Goal: Book appointment/travel/reservation

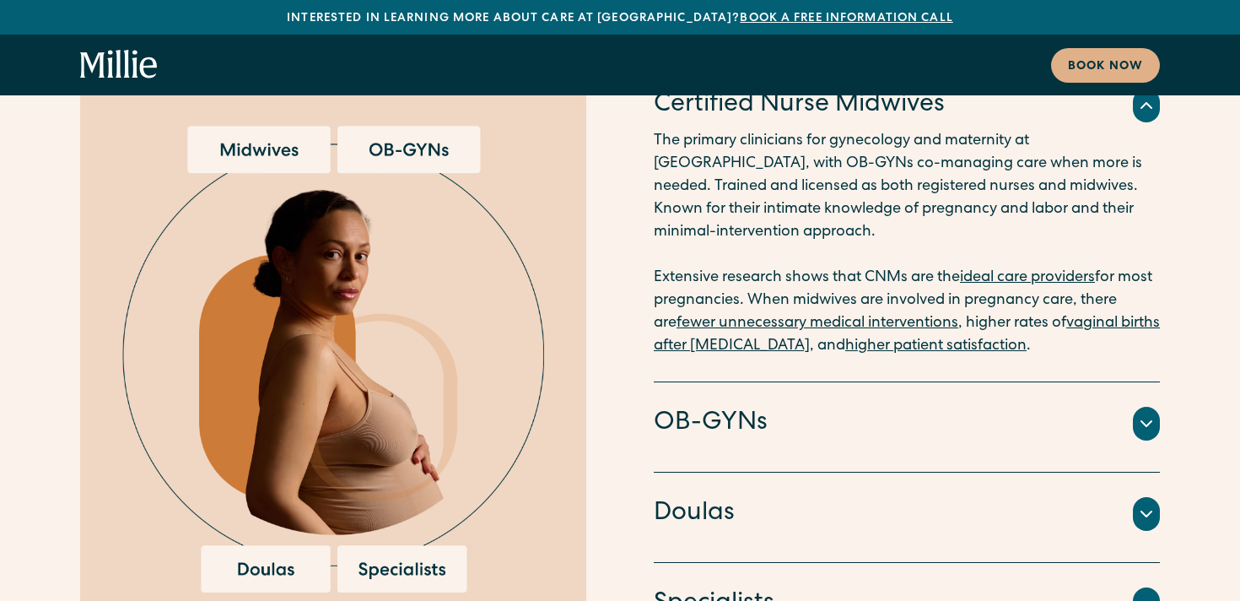
scroll to position [4852, 0]
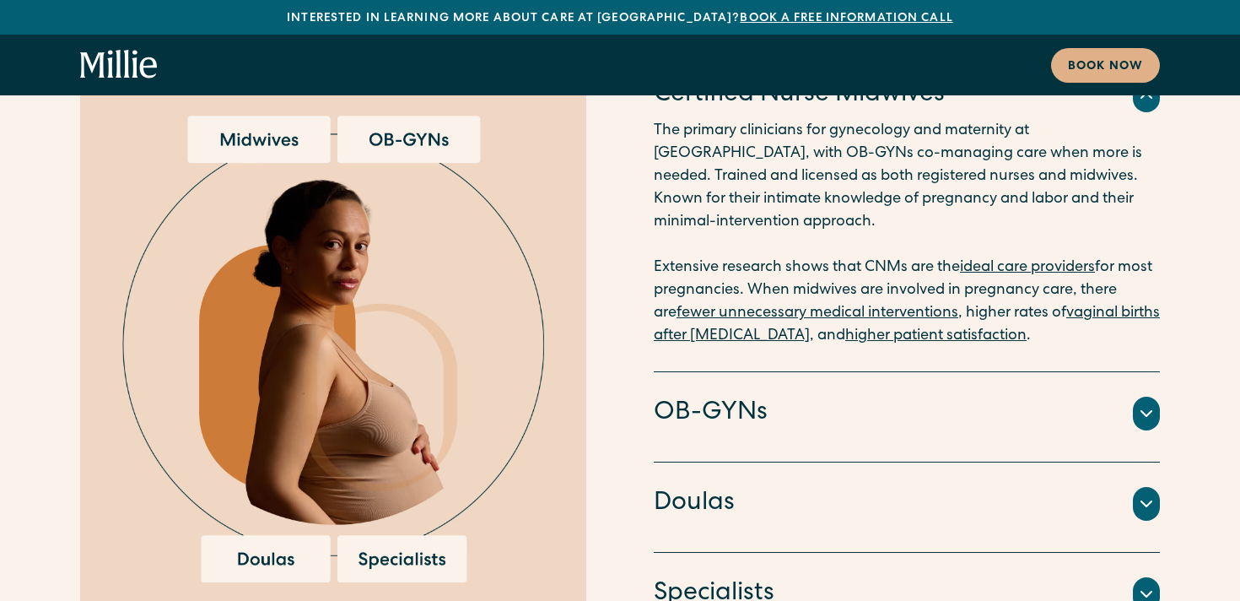
click at [704, 396] on h4 "OB-GYNs" at bounding box center [711, 413] width 114 height 35
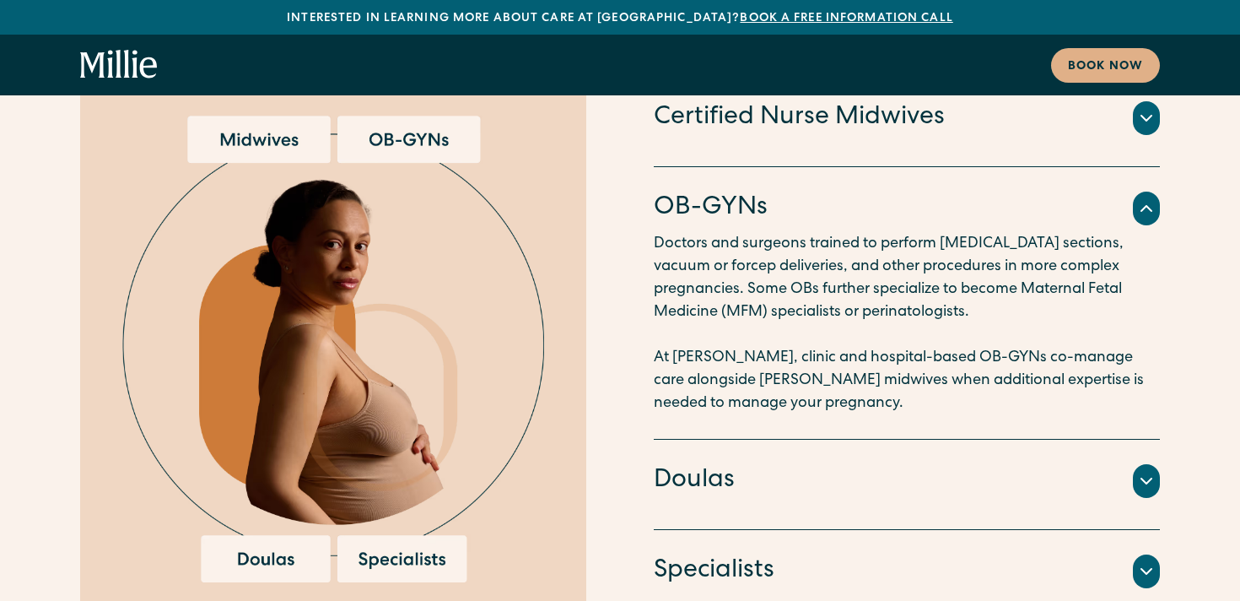
click at [703, 463] on h4 "Doulas" at bounding box center [694, 480] width 81 height 35
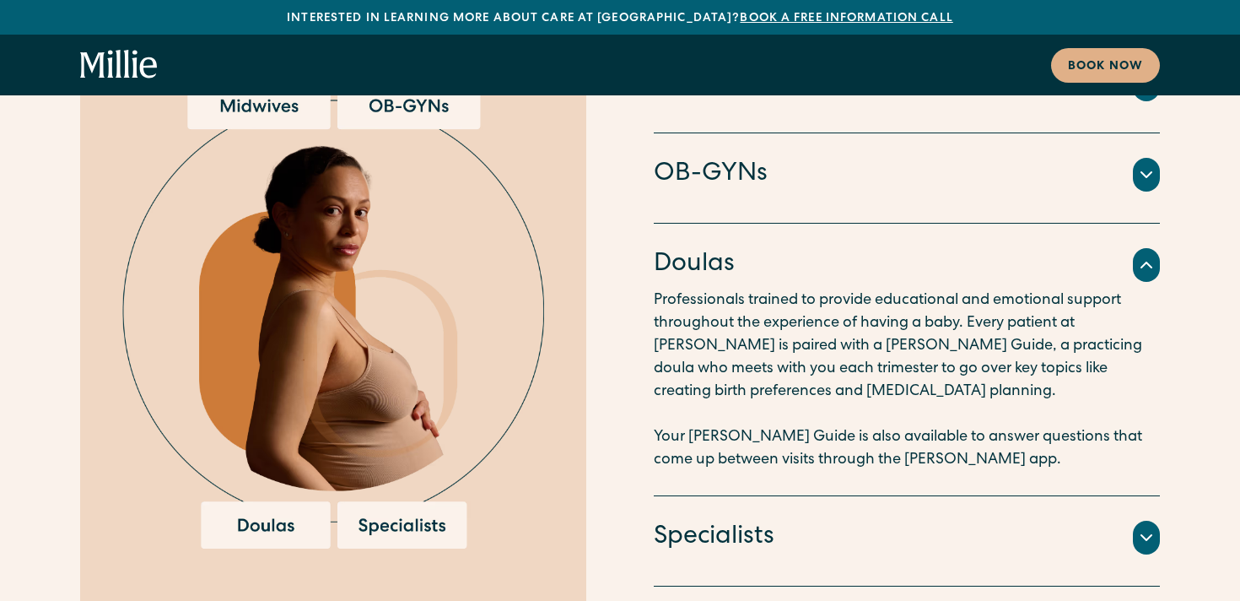
scroll to position [4890, 0]
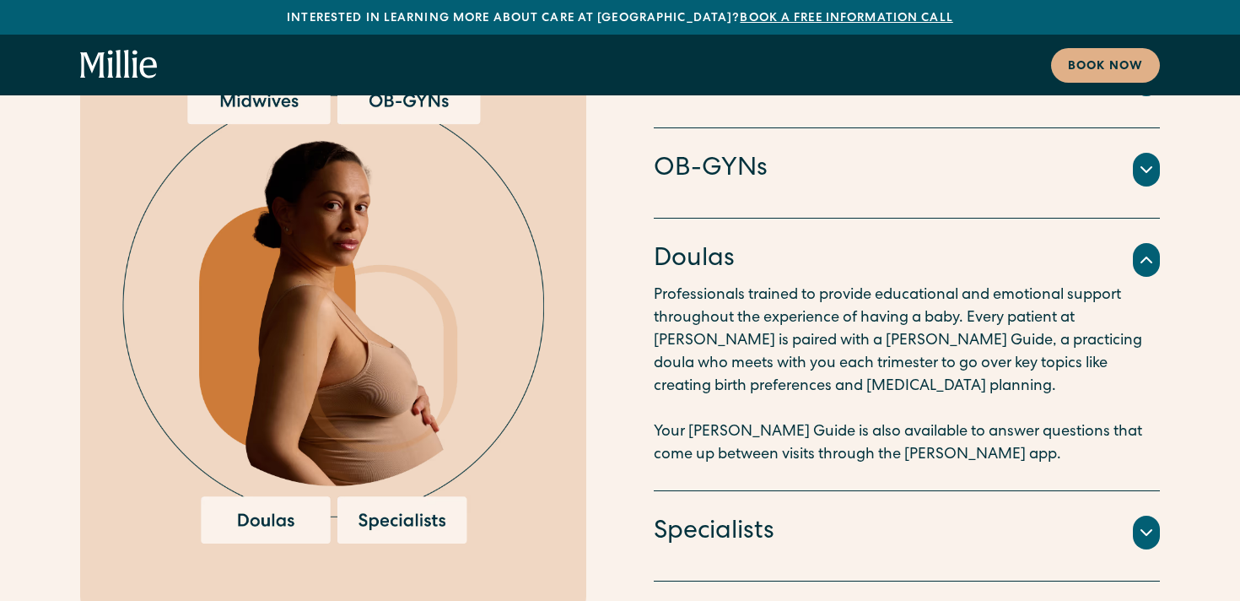
click at [709, 515] on h4 "Specialists" at bounding box center [714, 532] width 121 height 35
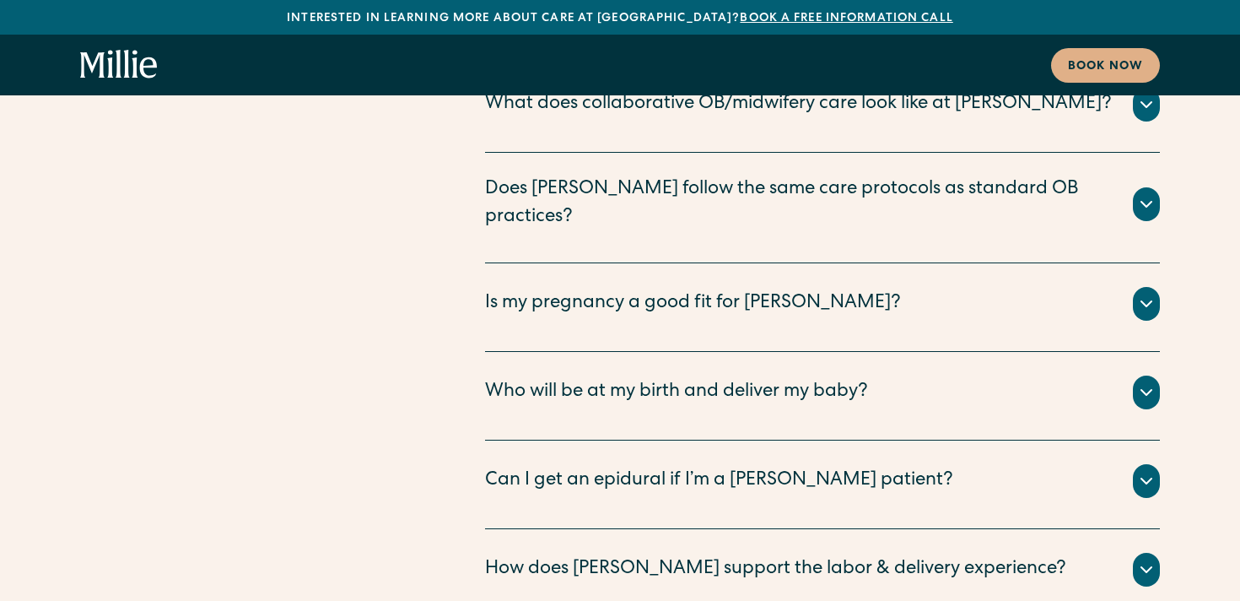
scroll to position [9219, 0]
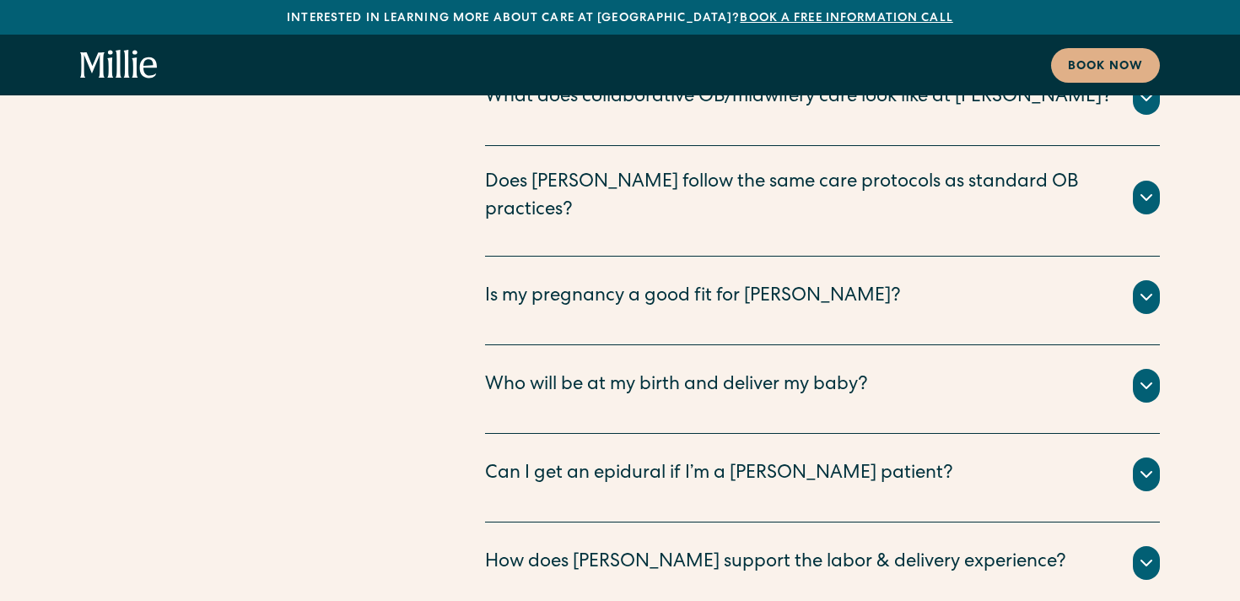
click at [580, 345] on div "Who will be at my birth and deliver my baby? All births take place with your [P…" at bounding box center [822, 389] width 675 height 89
click at [564, 372] on div "Who will be at my birth and deliver my baby?" at bounding box center [676, 386] width 383 height 28
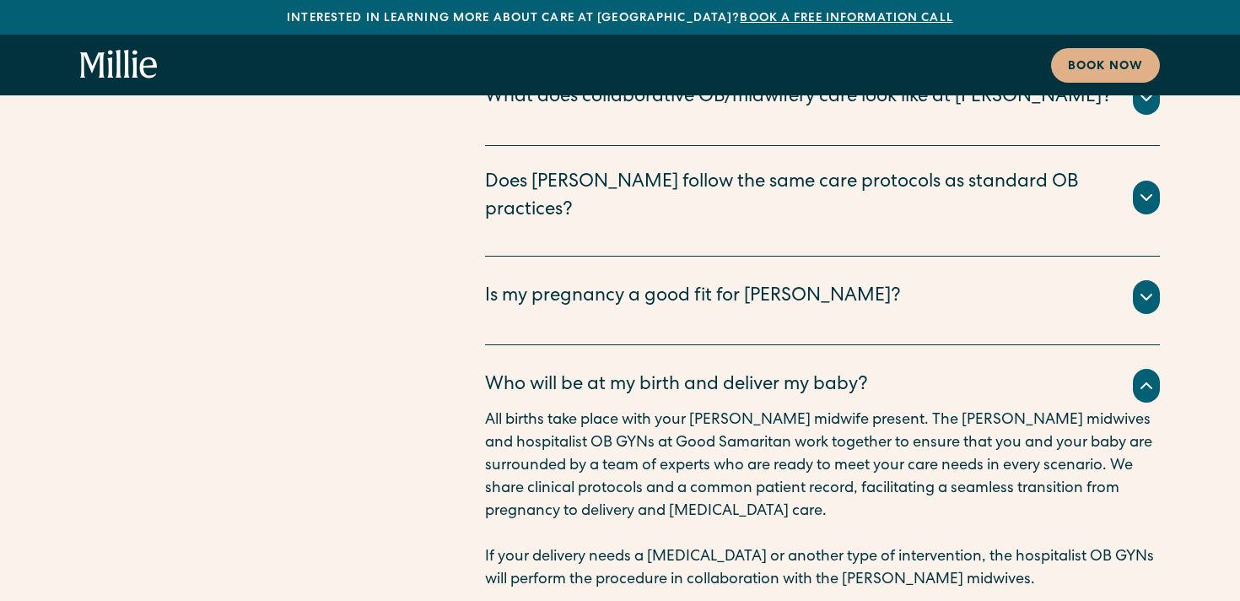
click at [579, 372] on div "Who will be at my birth and deliver my baby?" at bounding box center [676, 386] width 383 height 28
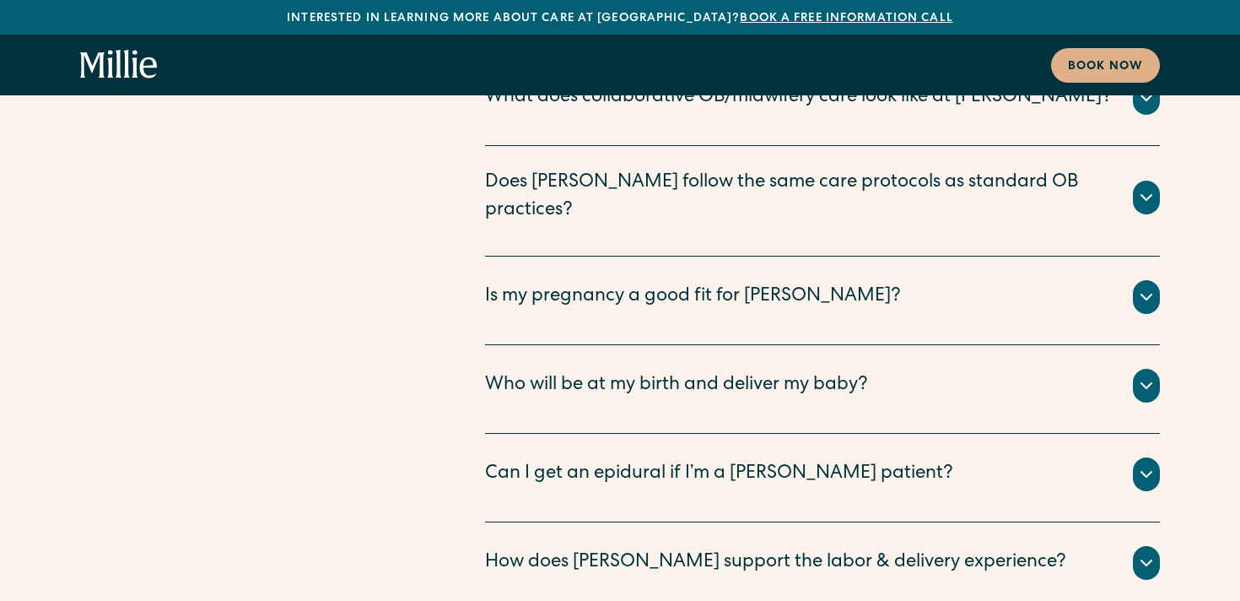
click at [577, 461] on div "Can I get an epidural if I’m a [PERSON_NAME] patient?" at bounding box center [719, 475] width 468 height 28
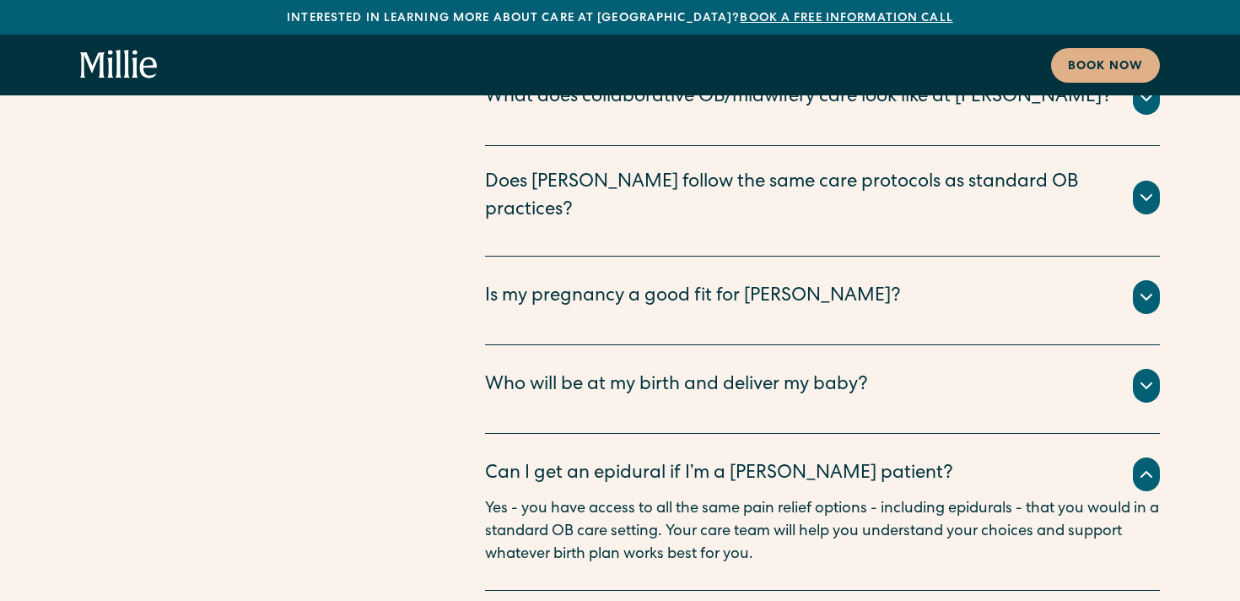
click at [577, 461] on div "Can I get an epidural if I’m a [PERSON_NAME] patient?" at bounding box center [719, 475] width 468 height 28
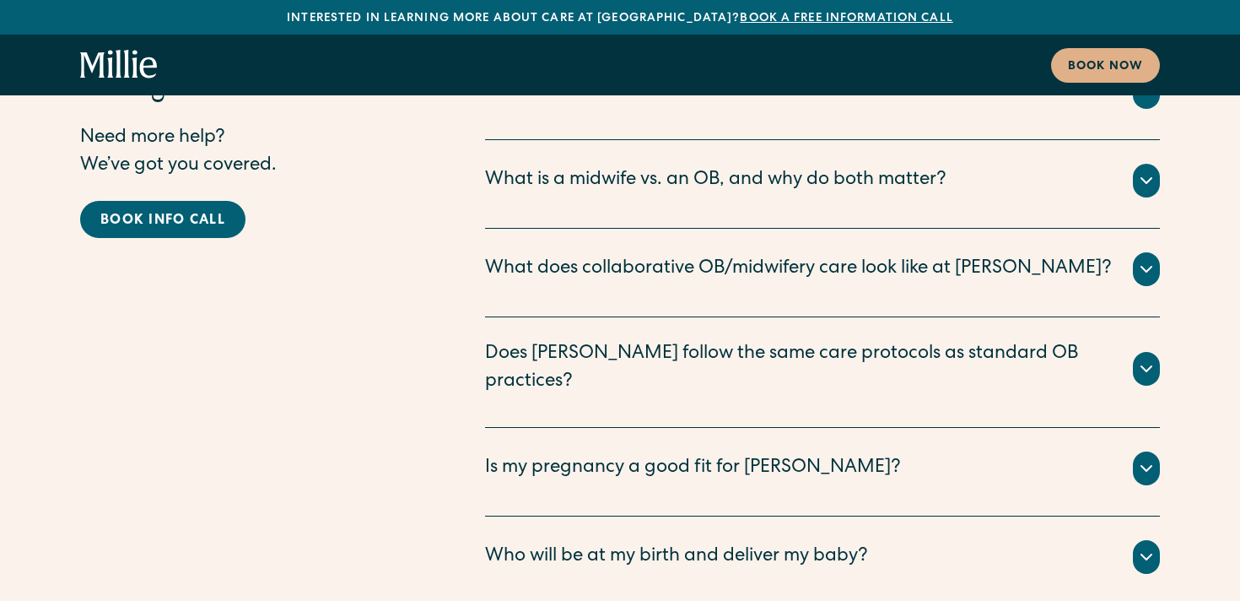
scroll to position [9040, 0]
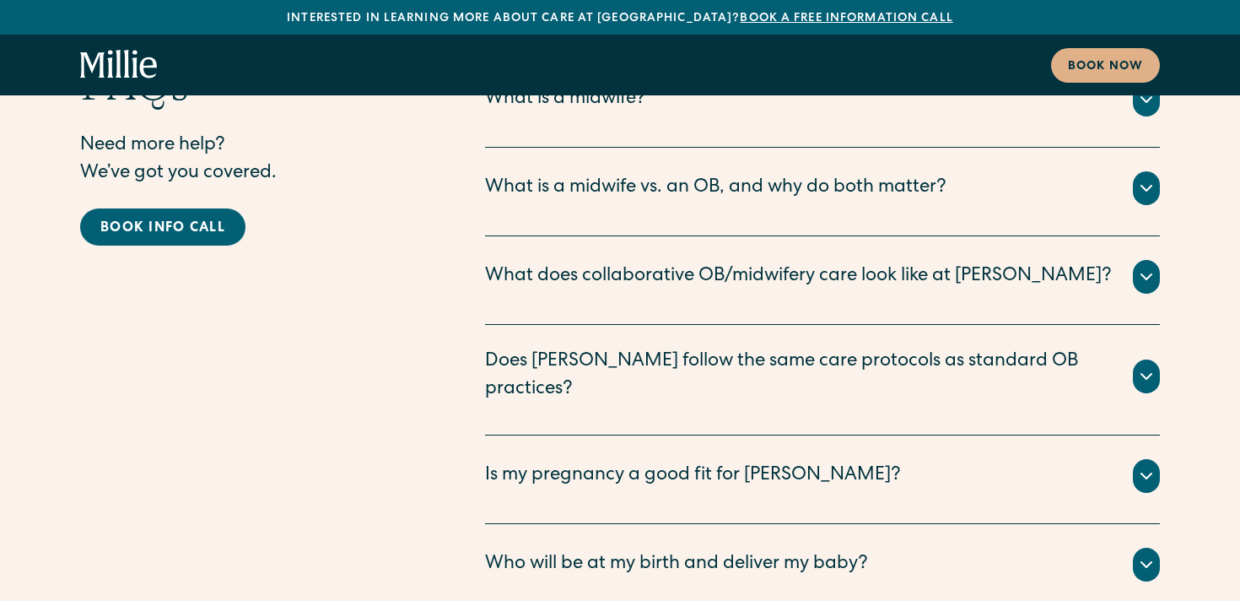
click at [590, 462] on div "Is my pregnancy a good fit for [PERSON_NAME]?" at bounding box center [693, 476] width 416 height 28
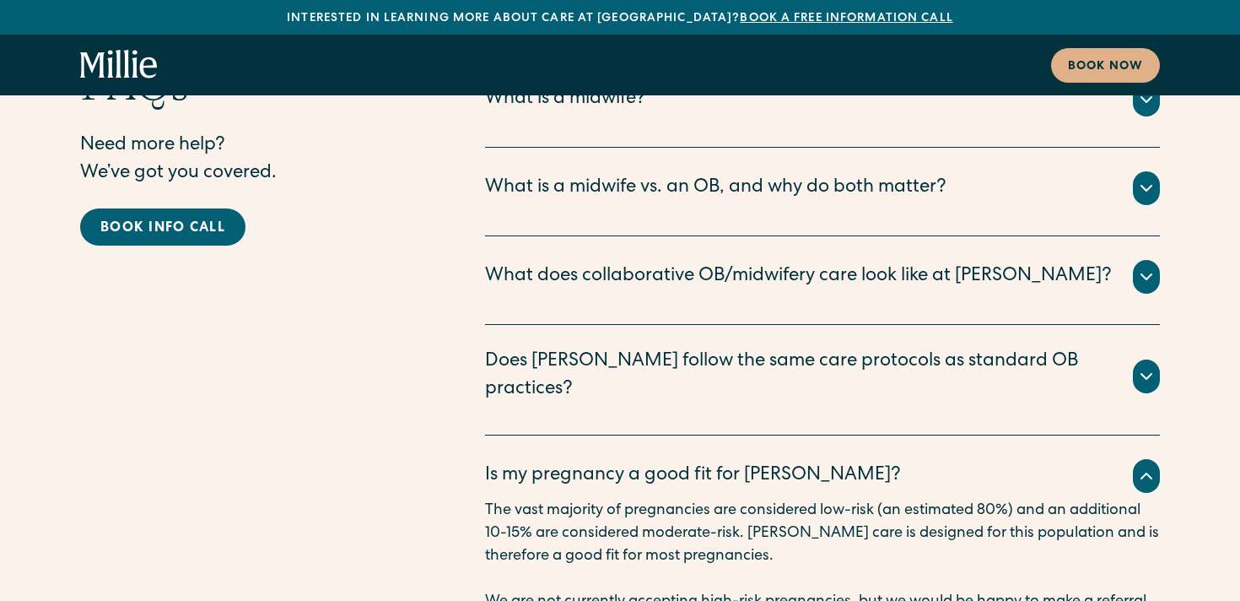
click at [590, 462] on div "Is my pregnancy a good fit for [PERSON_NAME]?" at bounding box center [693, 476] width 416 height 28
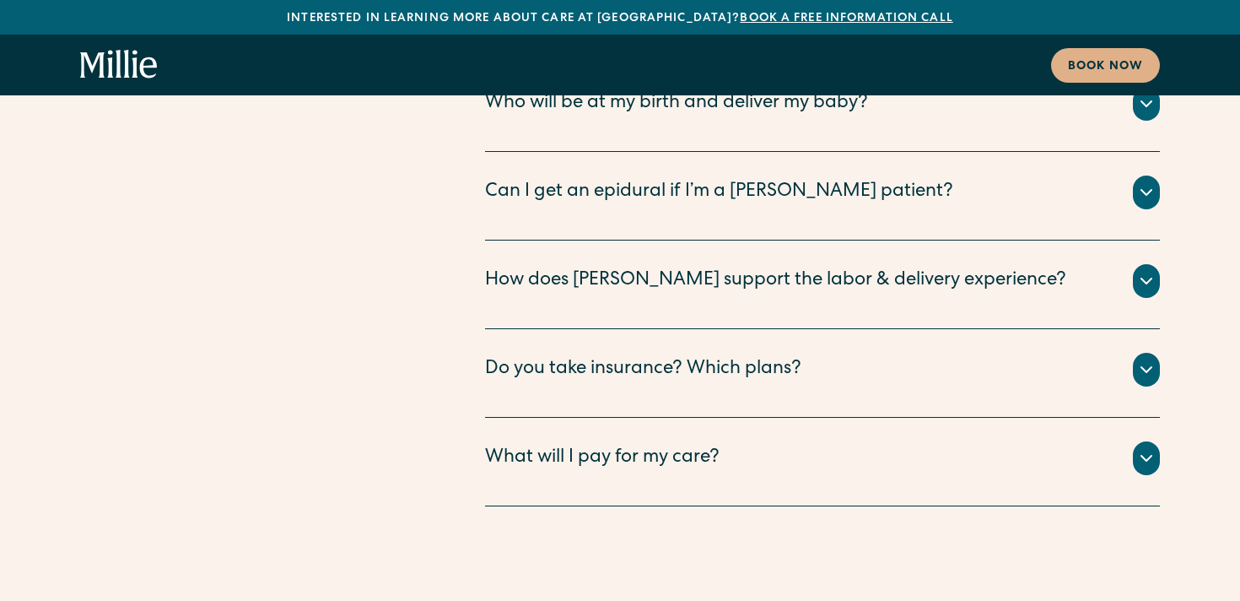
scroll to position [9502, 0]
click at [518, 355] on div "Do you take insurance? Which plans?" at bounding box center [643, 369] width 316 height 28
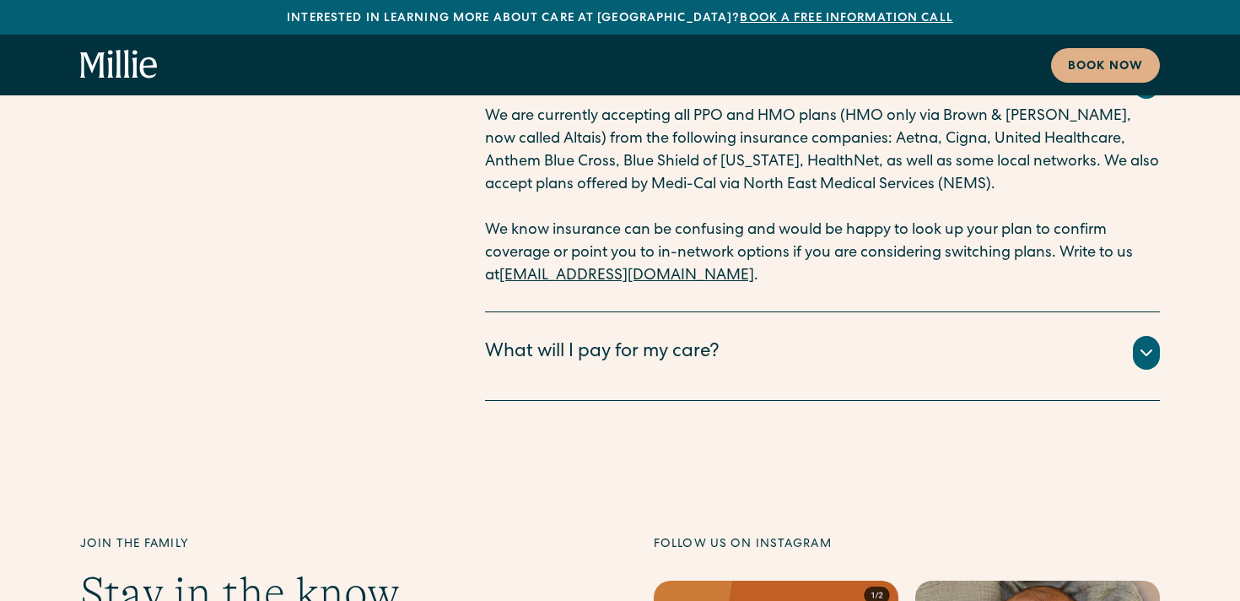
scroll to position [9794, 0]
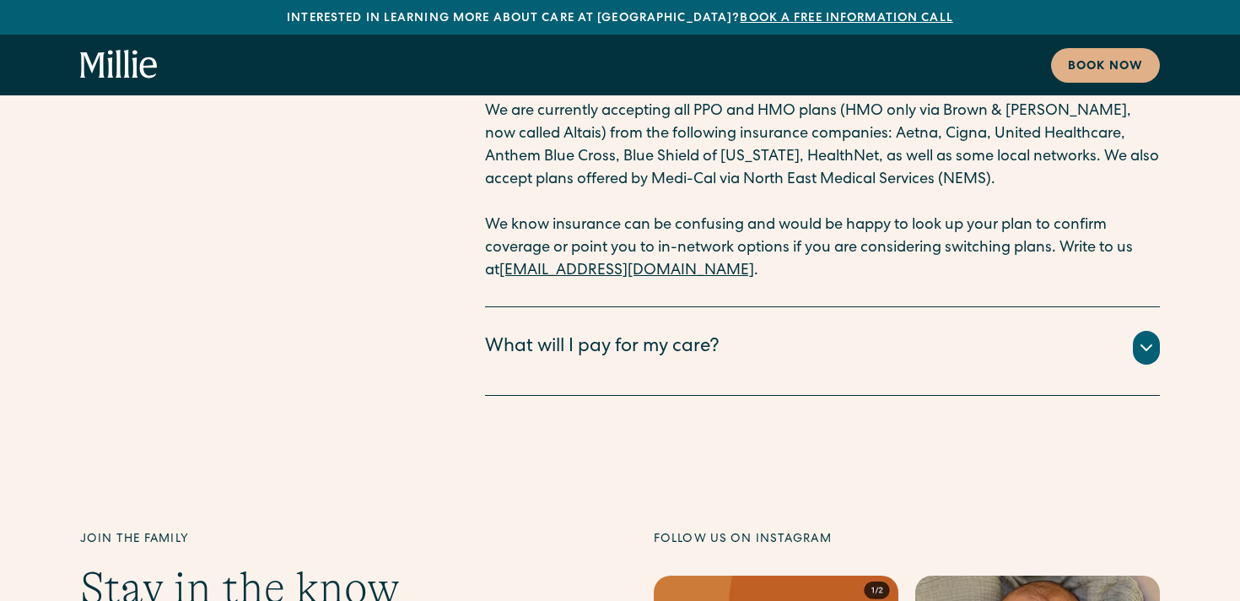
click at [556, 334] on div "What will I pay for my care?" at bounding box center [602, 348] width 234 height 28
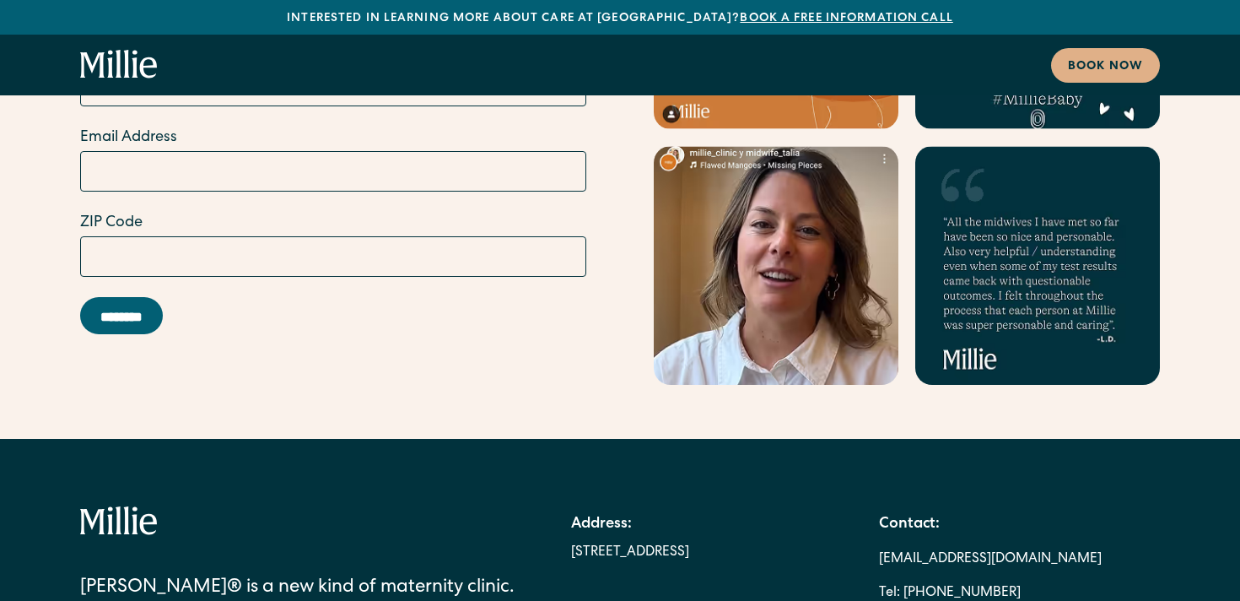
scroll to position [11006, 0]
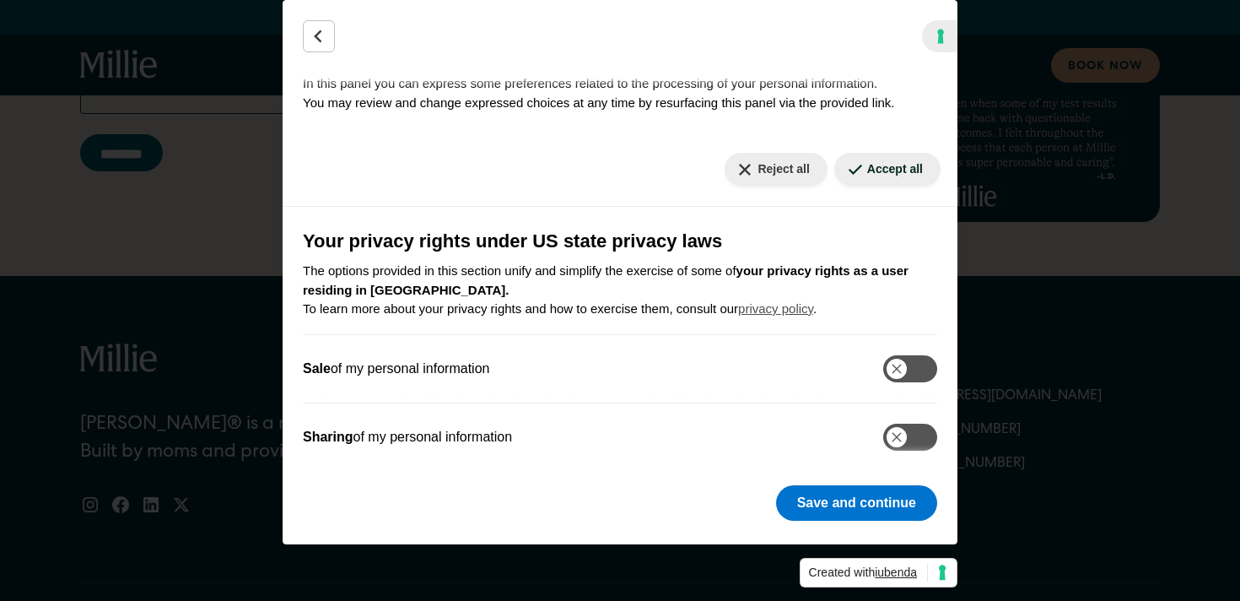
scroll to position [55, 0]
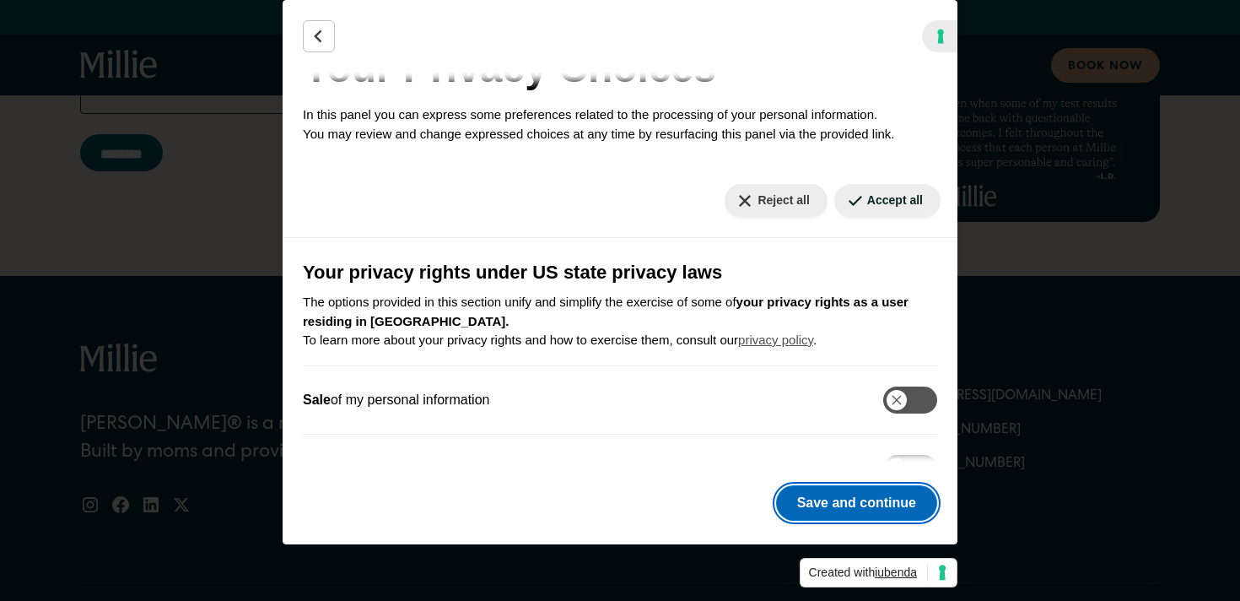
click at [831, 502] on button "Save and continue" at bounding box center [856, 502] width 161 height 35
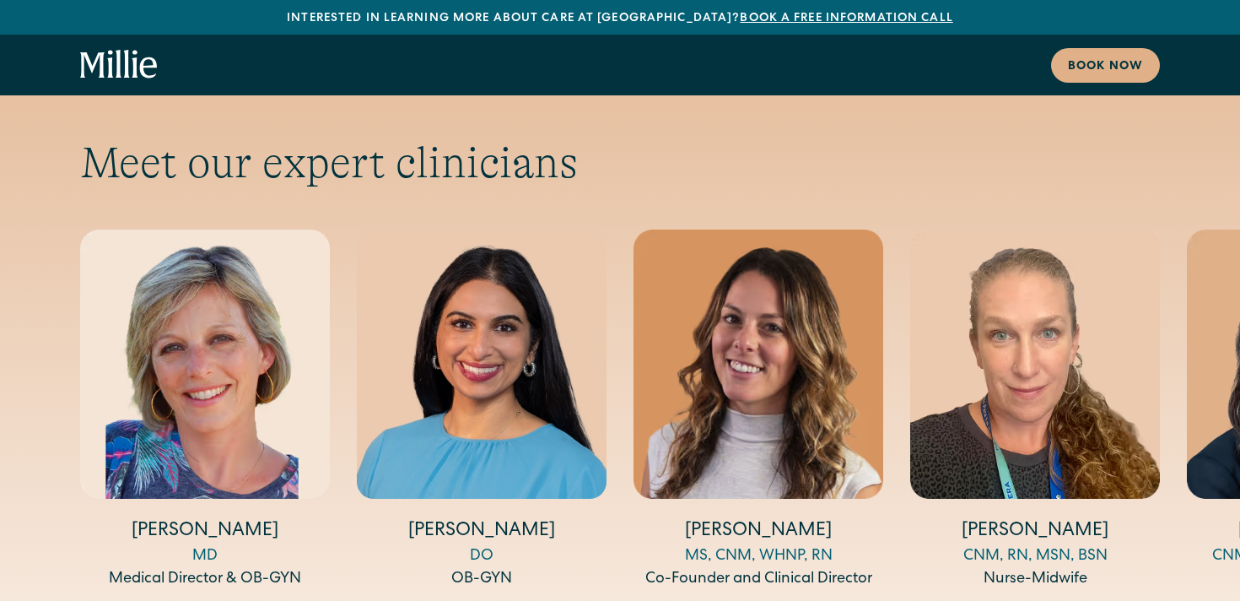
scroll to position [6112, 0]
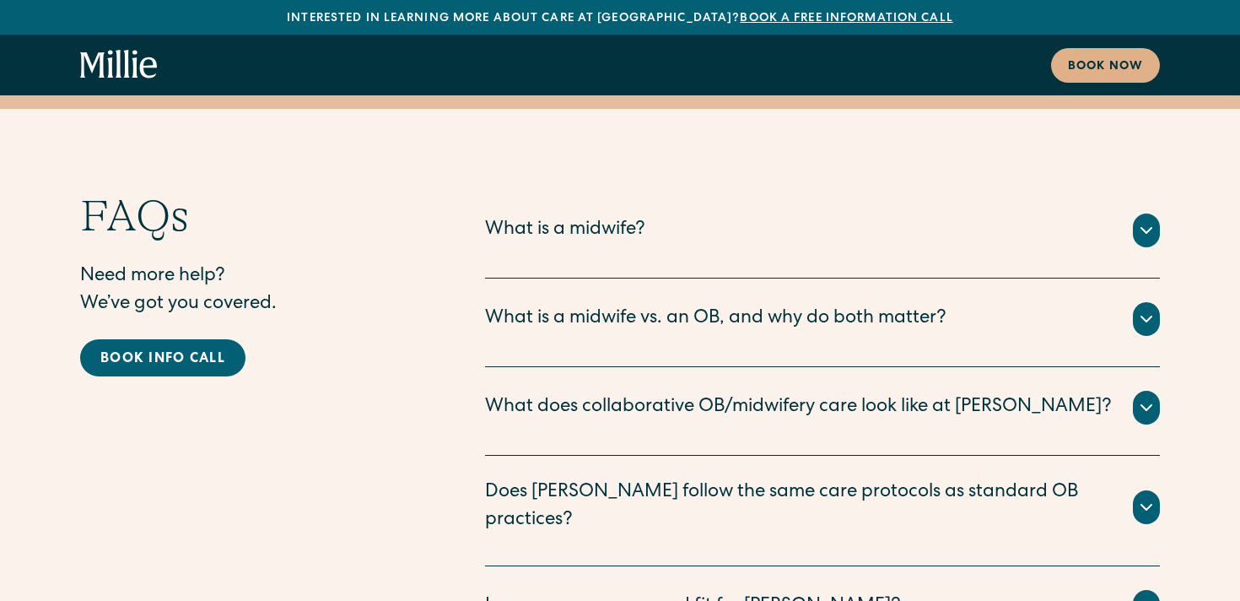
scroll to position [8914, 0]
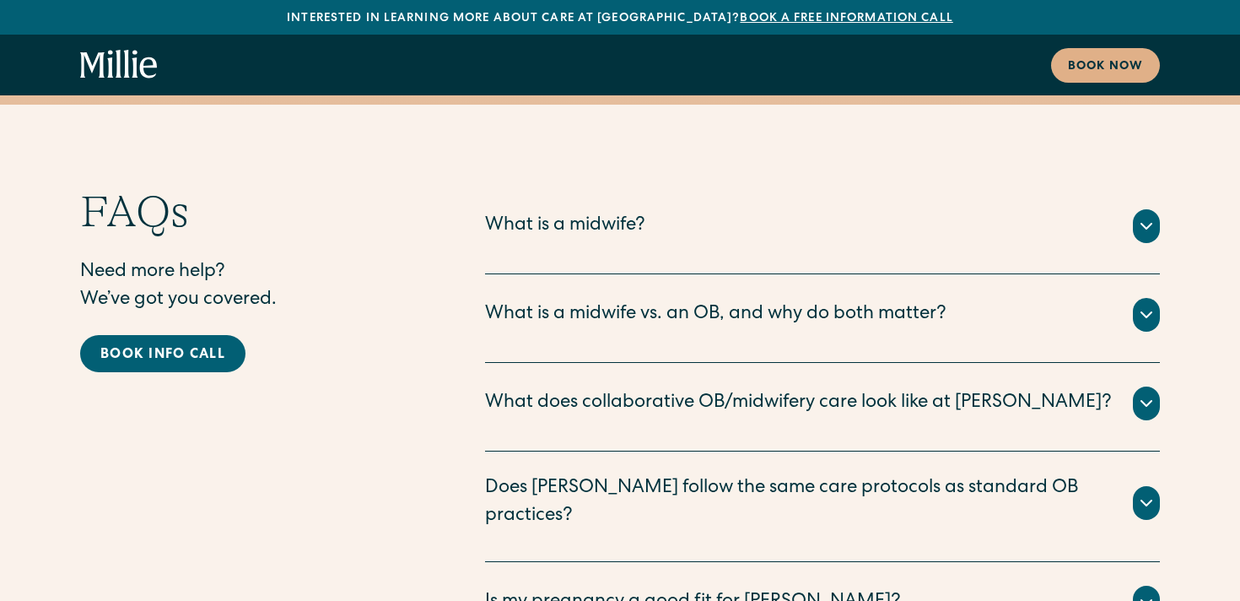
click at [696, 301] on div "What is a midwife vs. an OB, and why do both matter?" at bounding box center [715, 315] width 461 height 28
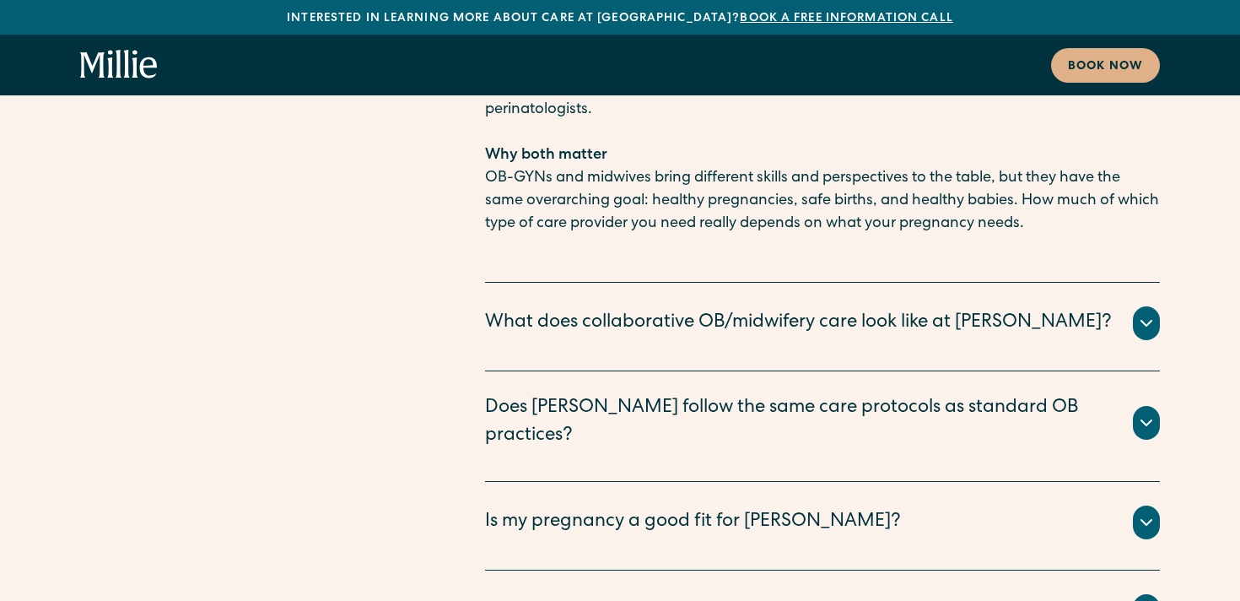
scroll to position [9610, 0]
click at [565, 394] on div "Does [PERSON_NAME] follow the same care protocols as standard OB practices?" at bounding box center [799, 422] width 628 height 56
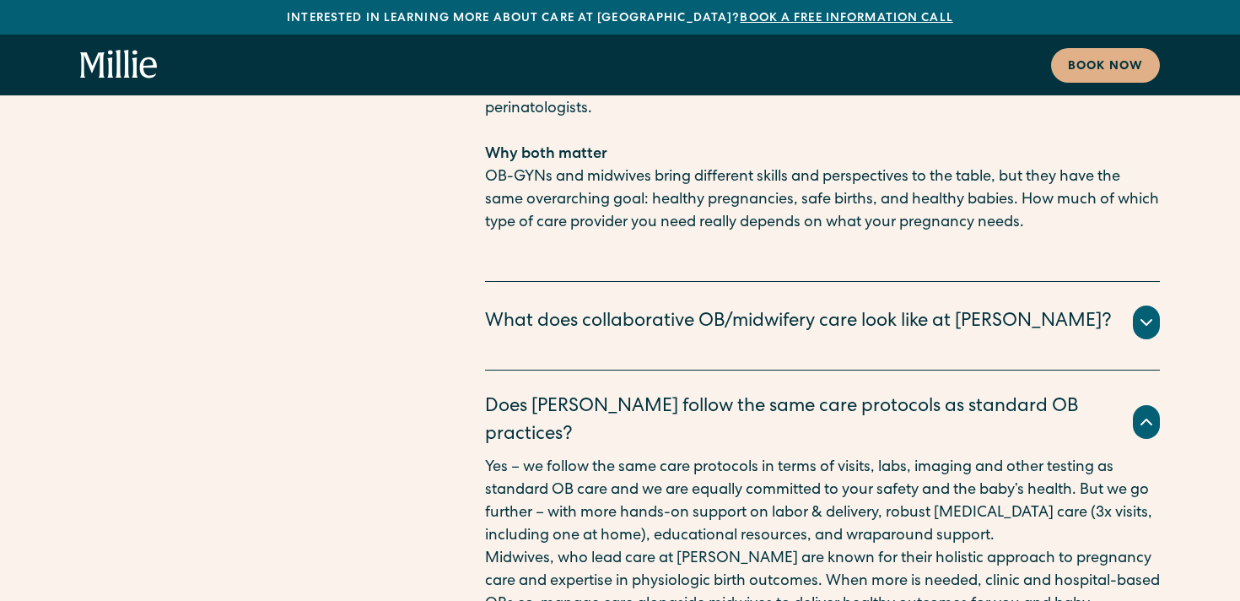
click at [565, 394] on div "Does [PERSON_NAME] follow the same care protocols as standard OB practices?" at bounding box center [799, 422] width 628 height 56
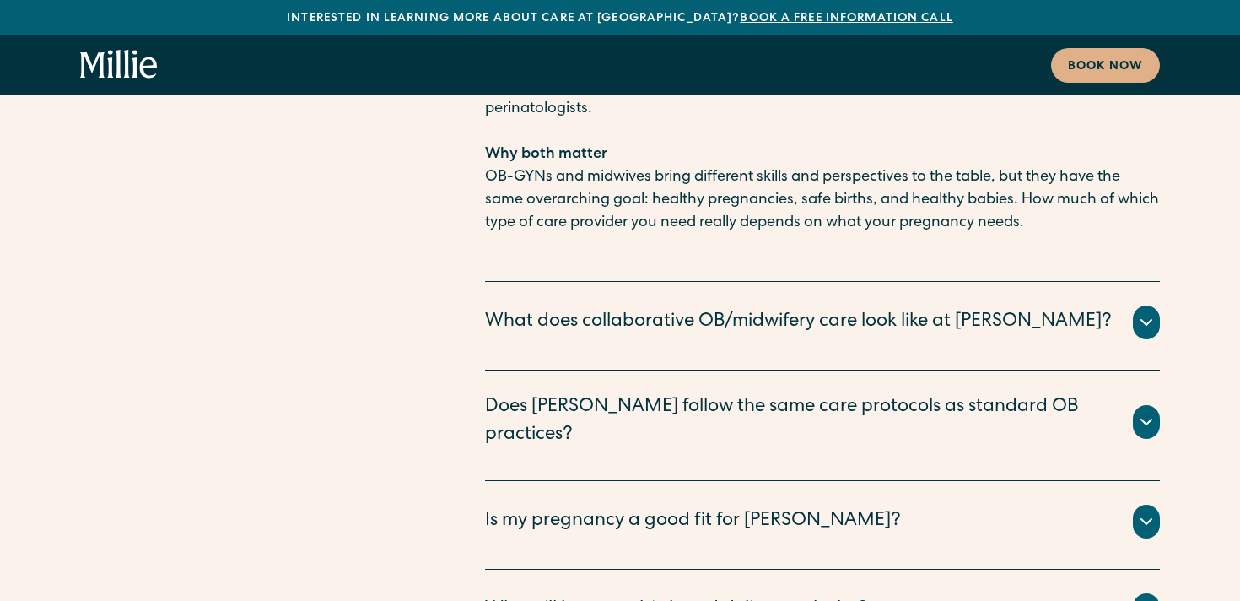
click at [562, 309] on div "What does collaborative OB/midwifery care look like at [PERSON_NAME]?" at bounding box center [798, 323] width 627 height 28
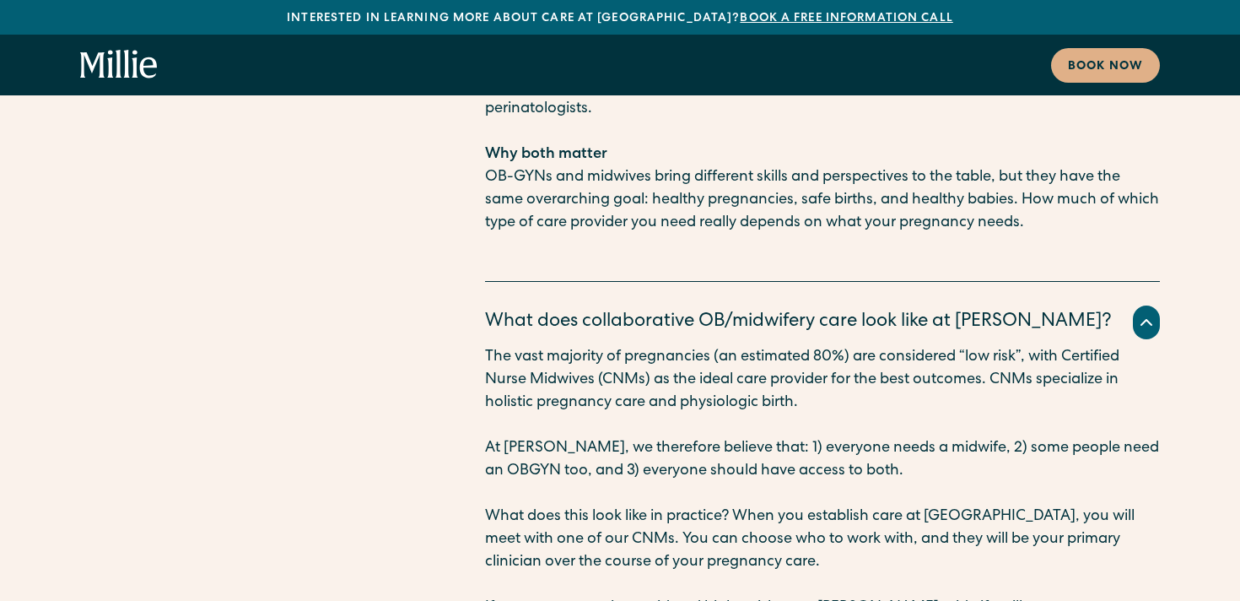
click at [562, 309] on div "What does collaborative OB/midwifery care look like at [PERSON_NAME]?" at bounding box center [798, 323] width 627 height 28
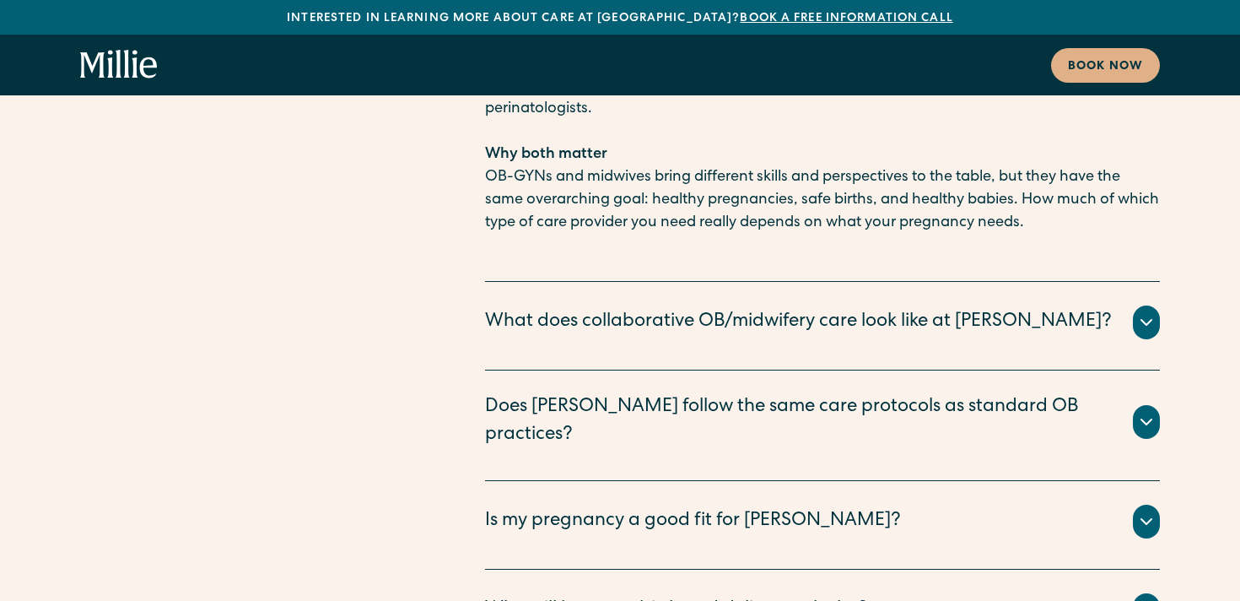
click at [417, 330] on div "FAQs Need more help? We’ve got you covered. Book info call" at bounding box center [248, 524] width 337 height 2069
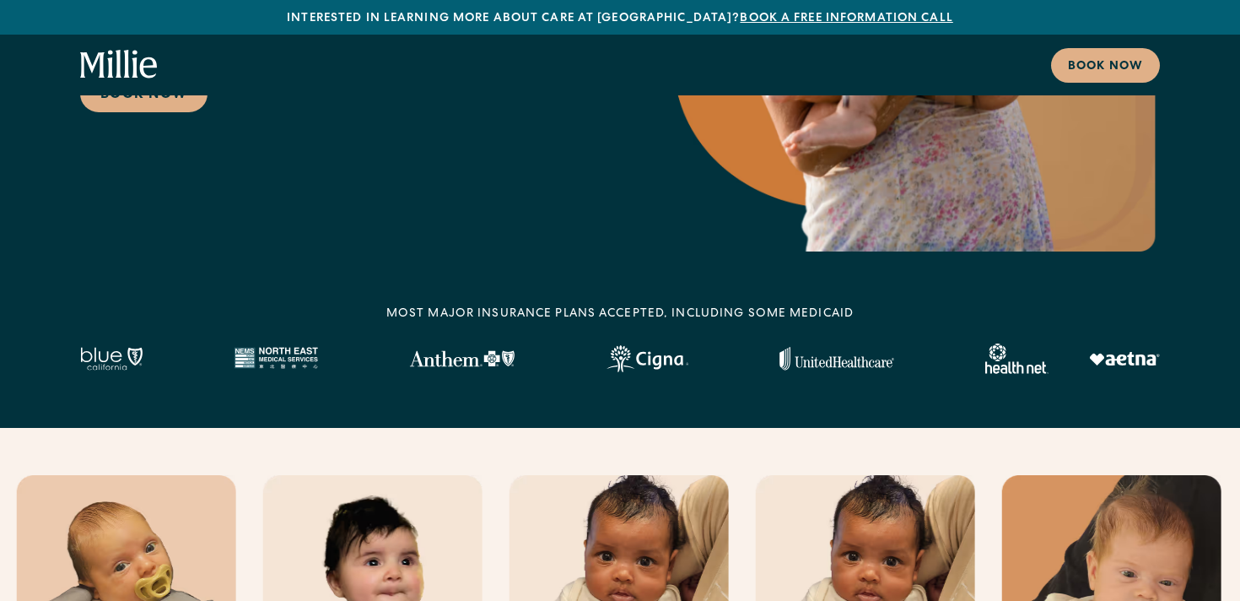
scroll to position [0, 0]
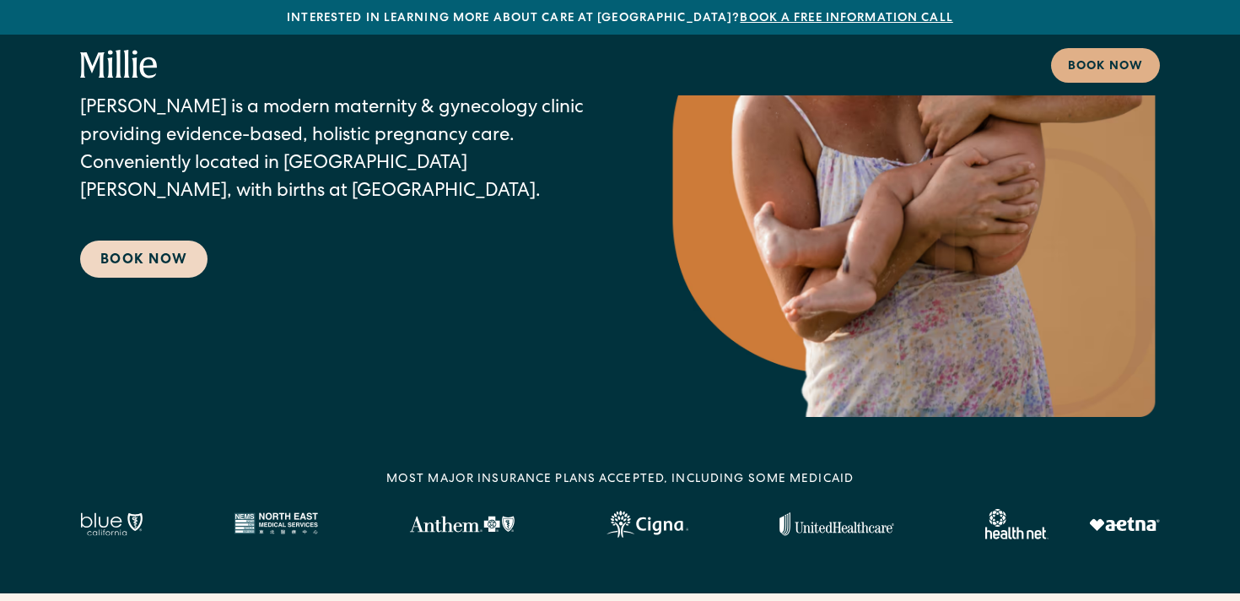
click at [156, 260] on link "Book Now" at bounding box center [143, 258] width 127 height 37
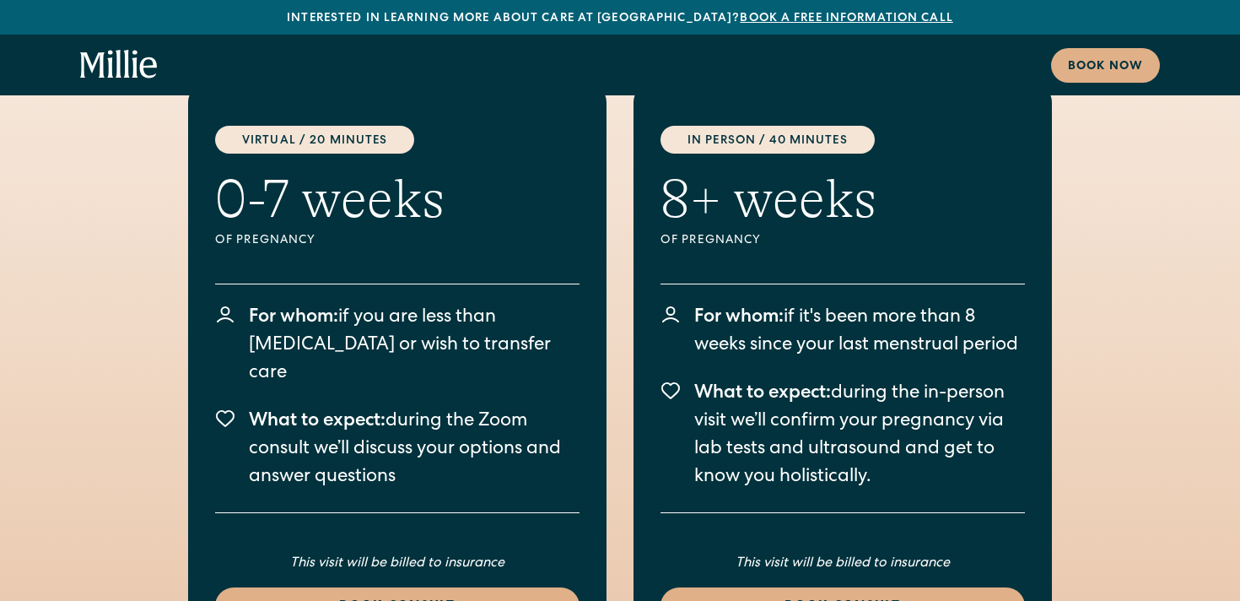
scroll to position [3778, 0]
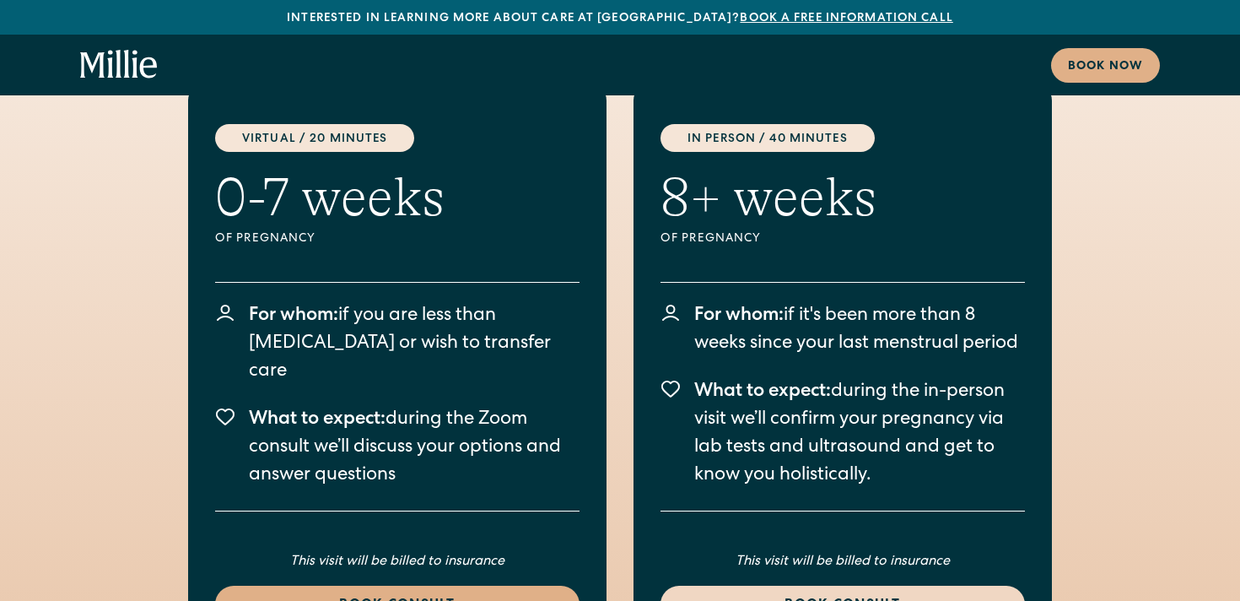
click at [810, 595] on div "Book consult" at bounding box center [843, 605] width 324 height 20
click at [157, 242] on div "Virtual / 20 Minutes 0-7 weeks Of pregnancy For whom: if you are less than [MED…" at bounding box center [620, 373] width 1080 height 579
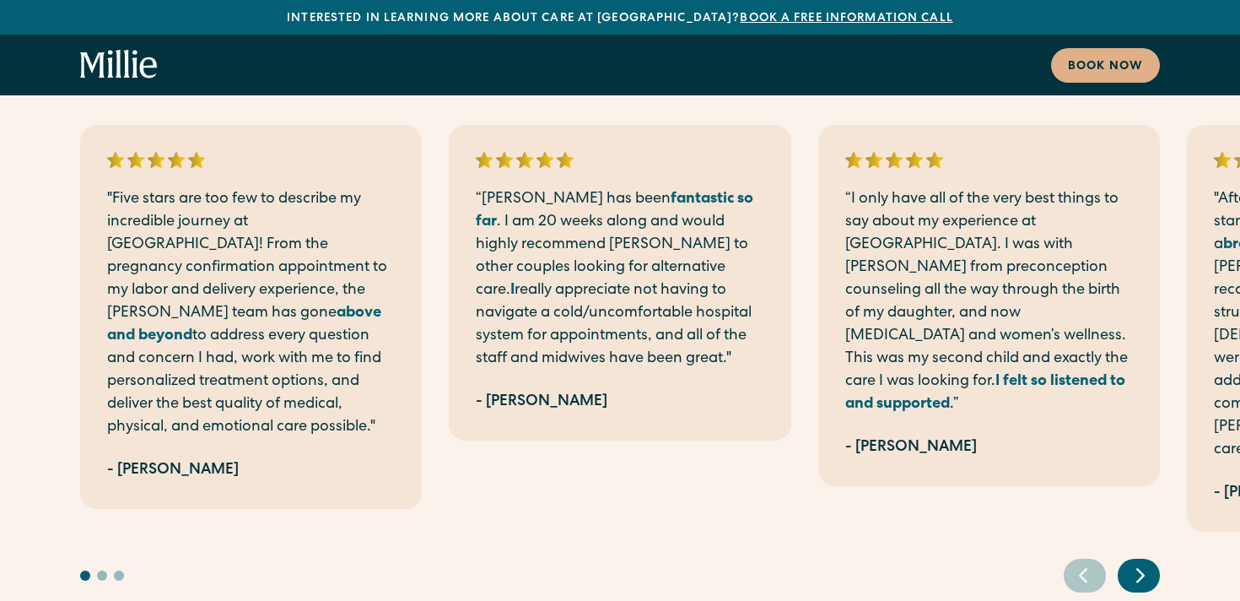
scroll to position [1174, 0]
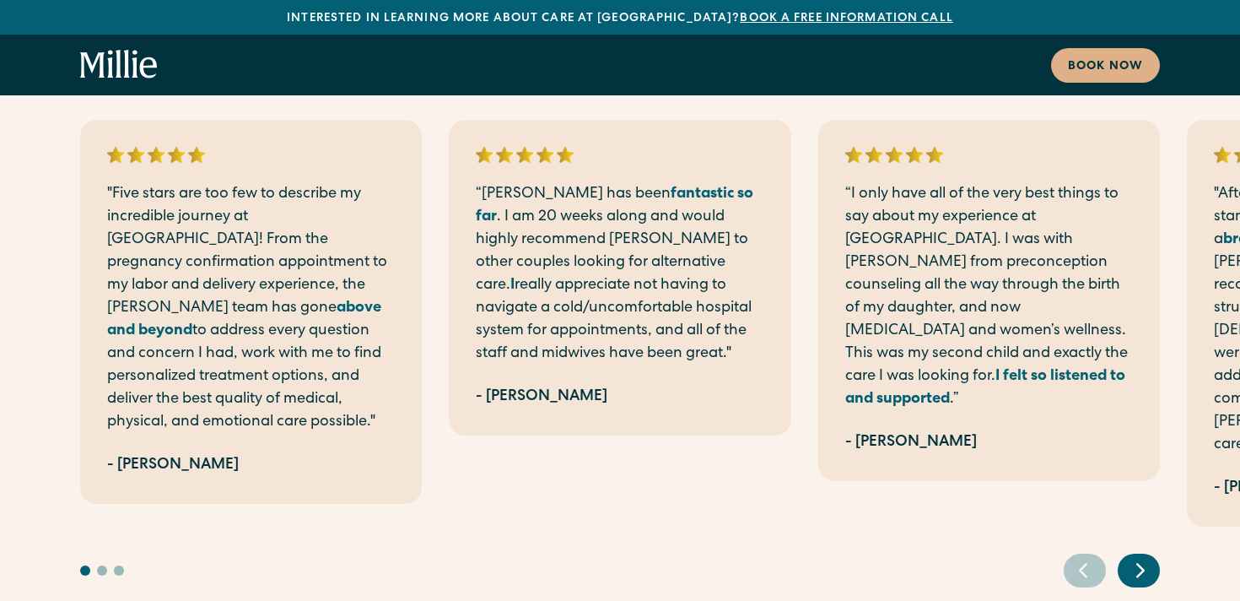
click at [1144, 557] on icon "Next slide" at bounding box center [1140, 570] width 25 height 26
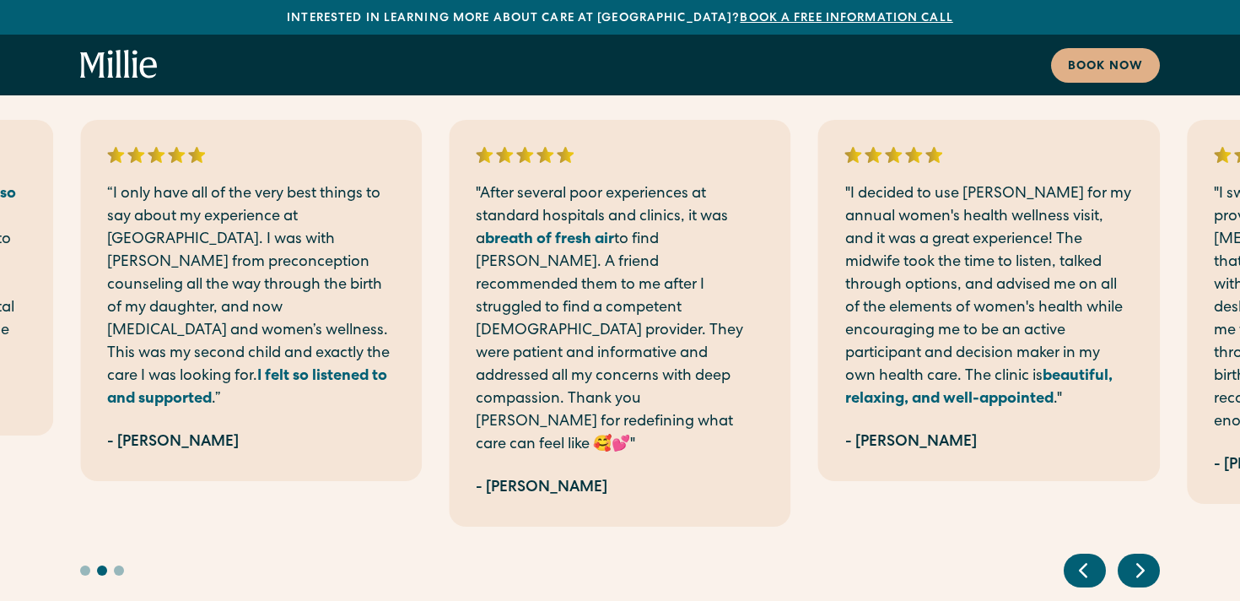
click at [1144, 557] on icon "Next slide" at bounding box center [1140, 570] width 25 height 26
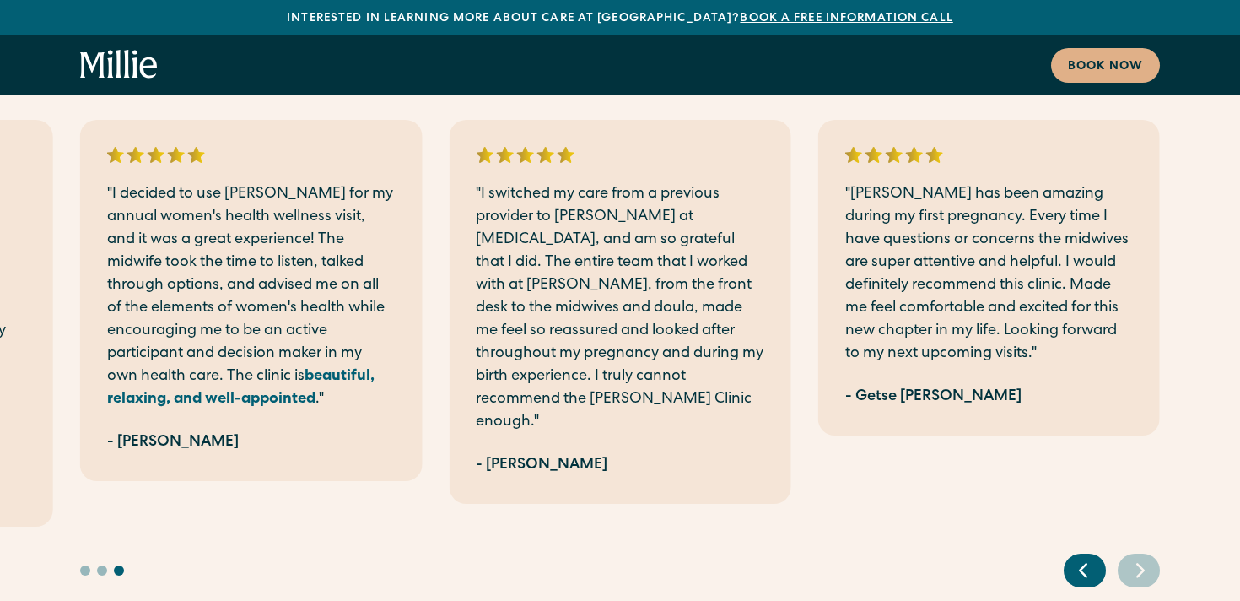
click at [1144, 557] on icon "Next slide" at bounding box center [1140, 570] width 25 height 26
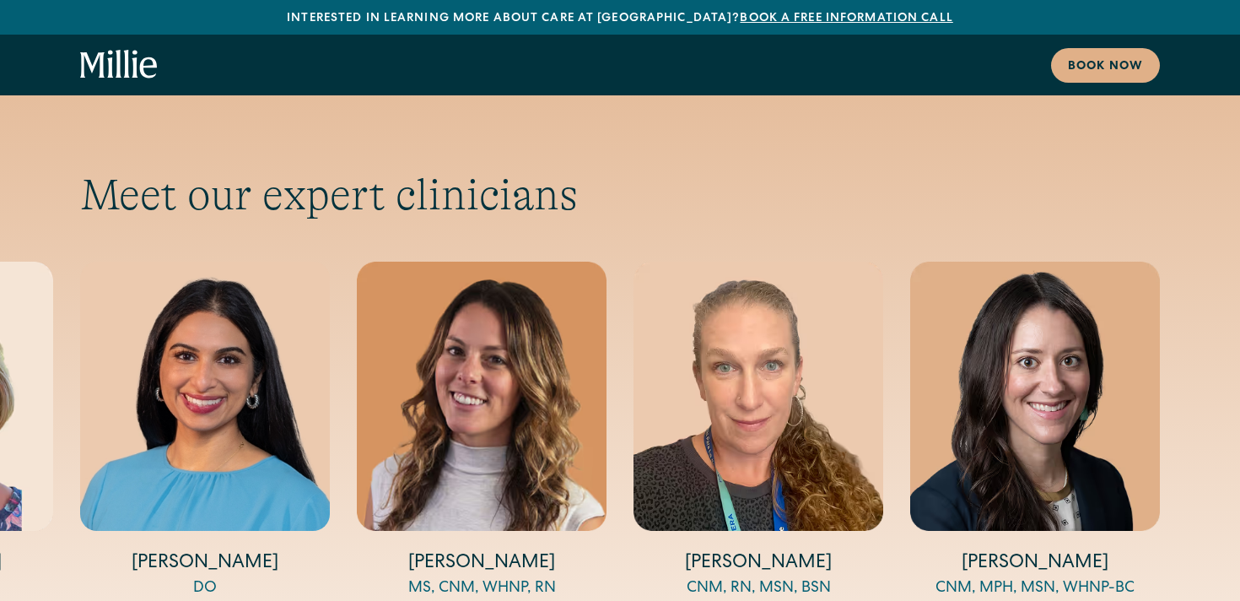
scroll to position [6076, 0]
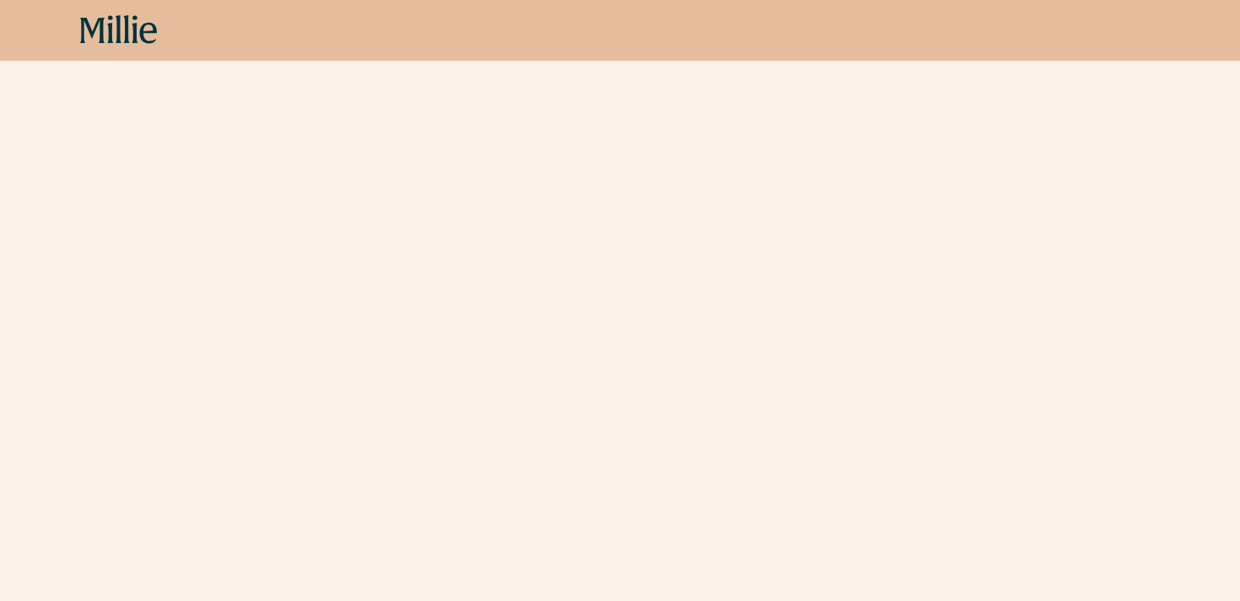
scroll to position [741, 0]
